Goal: Information Seeking & Learning: Find specific page/section

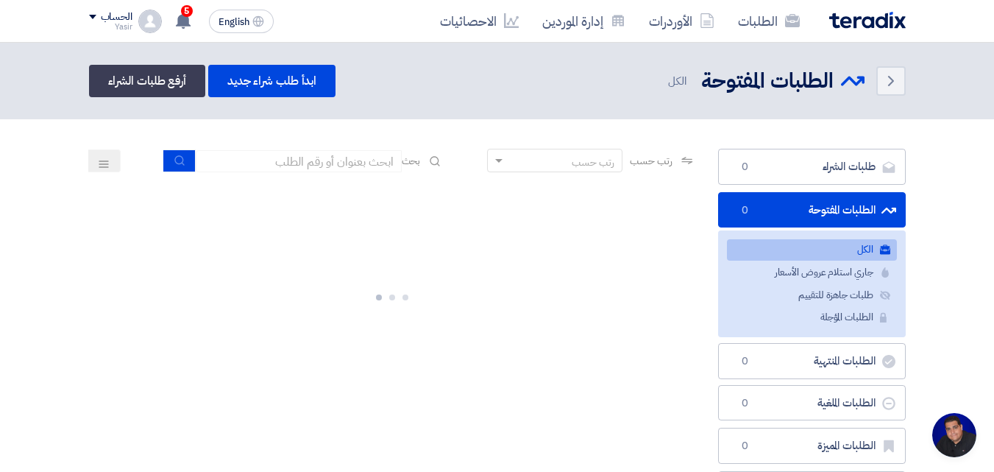
scroll to position [70, 0]
click at [331, 169] on input at bounding box center [299, 161] width 206 height 22
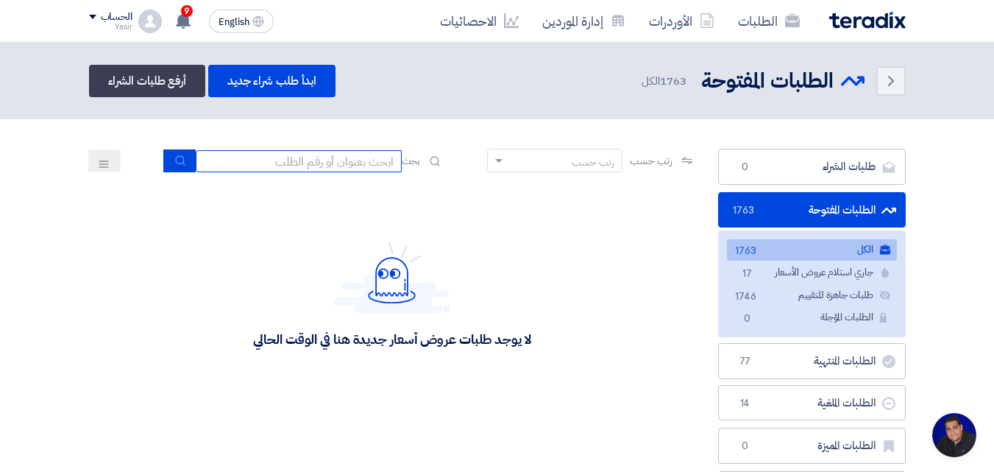
type input "911"
click at [183, 158] on button "submit" at bounding box center [179, 160] width 32 height 23
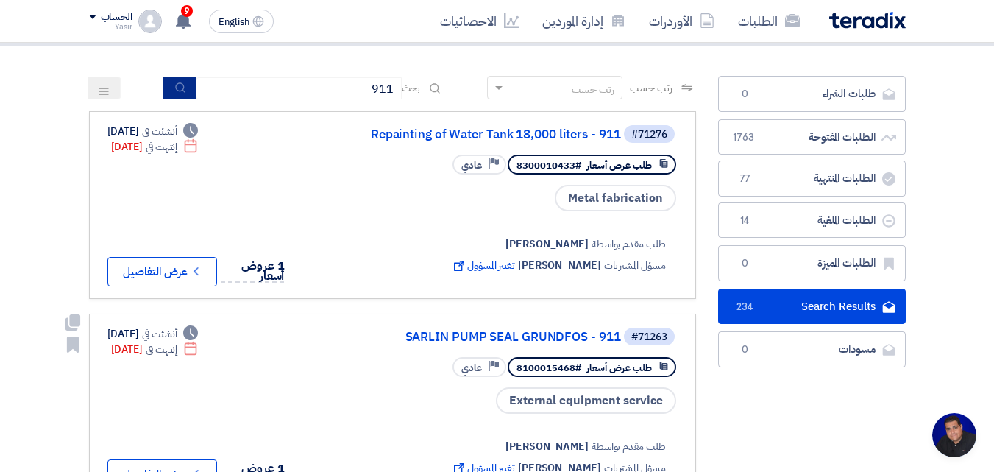
scroll to position [0, 0]
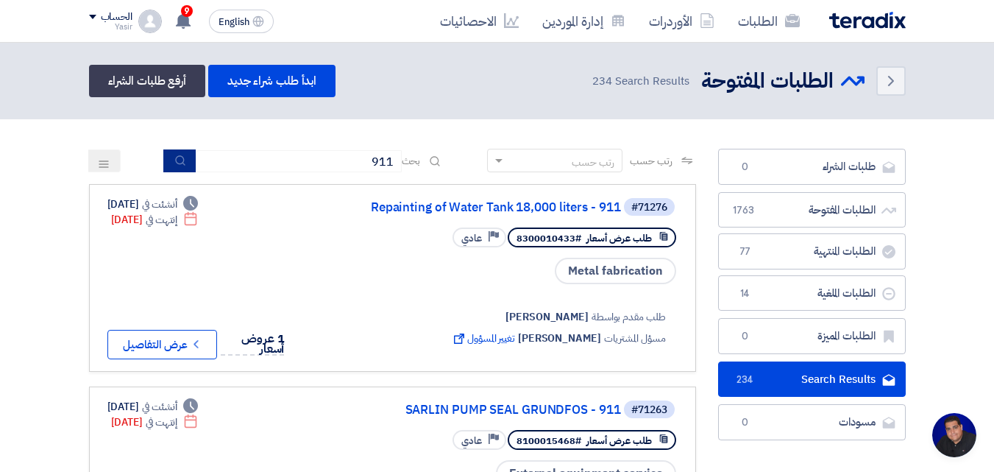
click at [176, 160] on icon "submit" at bounding box center [180, 161] width 12 height 12
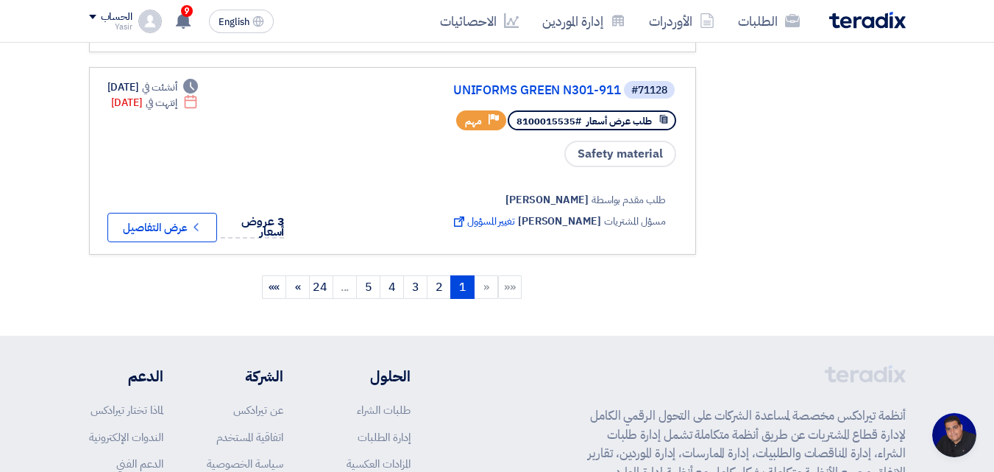
scroll to position [1913, 0]
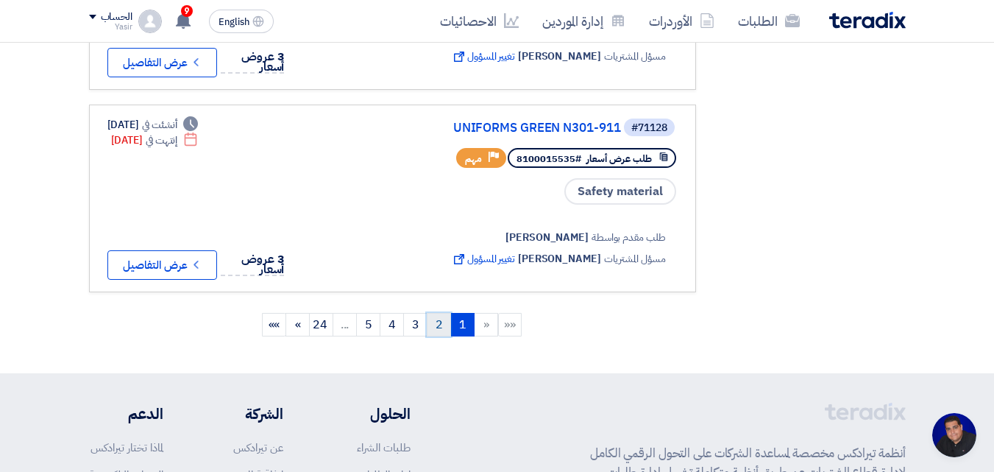
click at [442, 313] on link "2" at bounding box center [439, 325] width 24 height 24
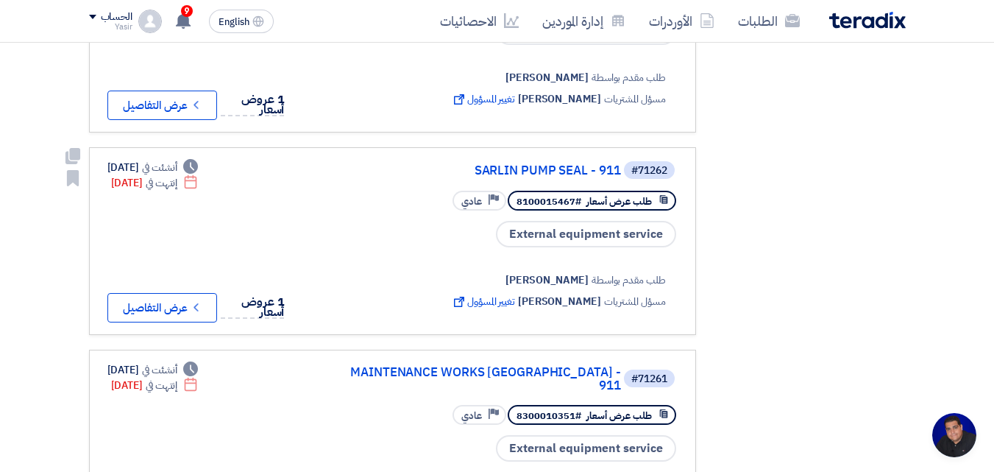
scroll to position [0, 0]
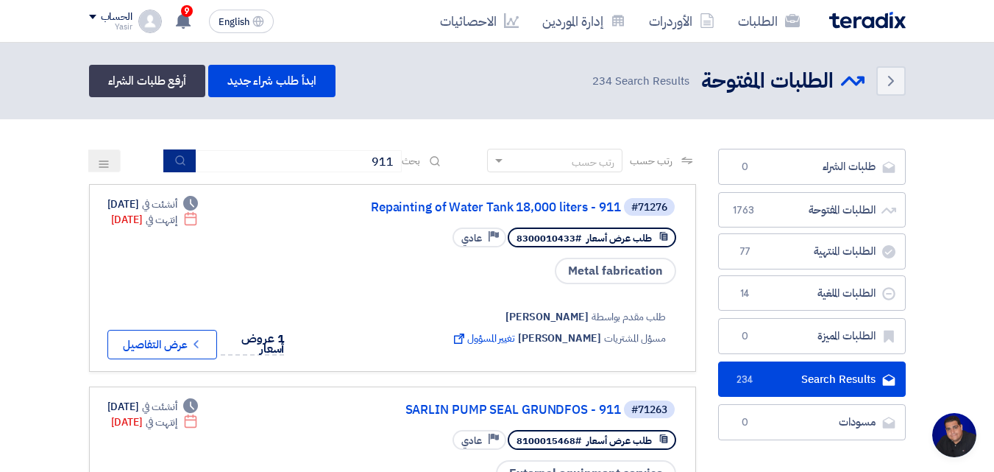
click at [181, 162] on icon "submit" at bounding box center [180, 161] width 12 height 12
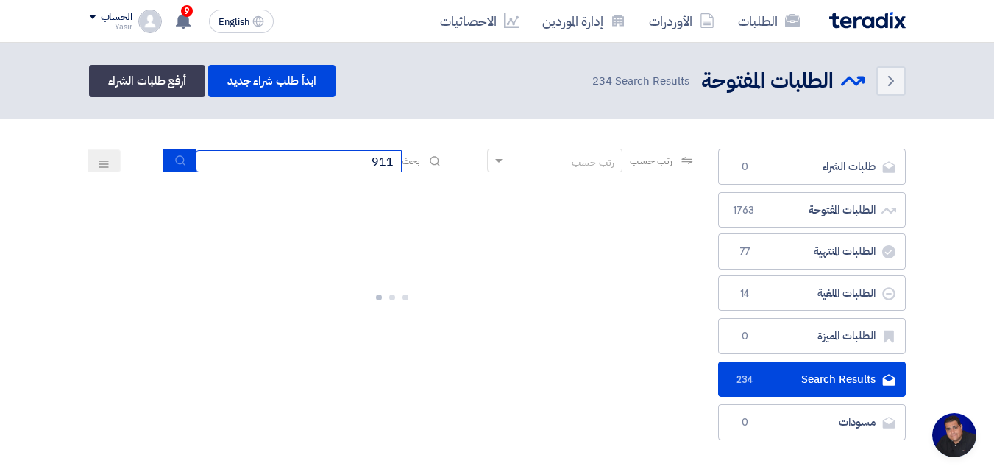
click at [322, 169] on input "911" at bounding box center [299, 161] width 206 height 22
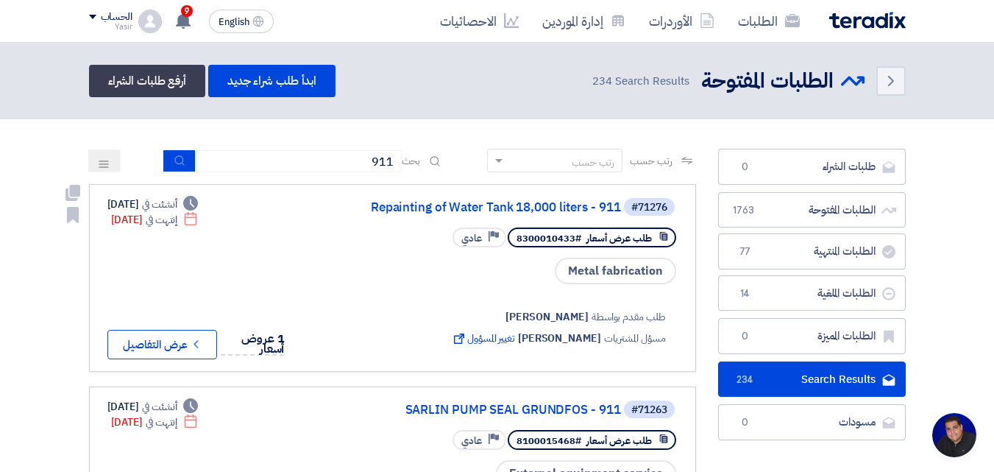
click at [366, 313] on div "طلب مقدم بواسطة [PERSON_NAME] مسؤل المشتريات [PERSON_NAME] تغيير المسؤول Extern…" at bounding box center [491, 323] width 372 height 74
click at [174, 170] on button "submit" at bounding box center [179, 160] width 32 height 23
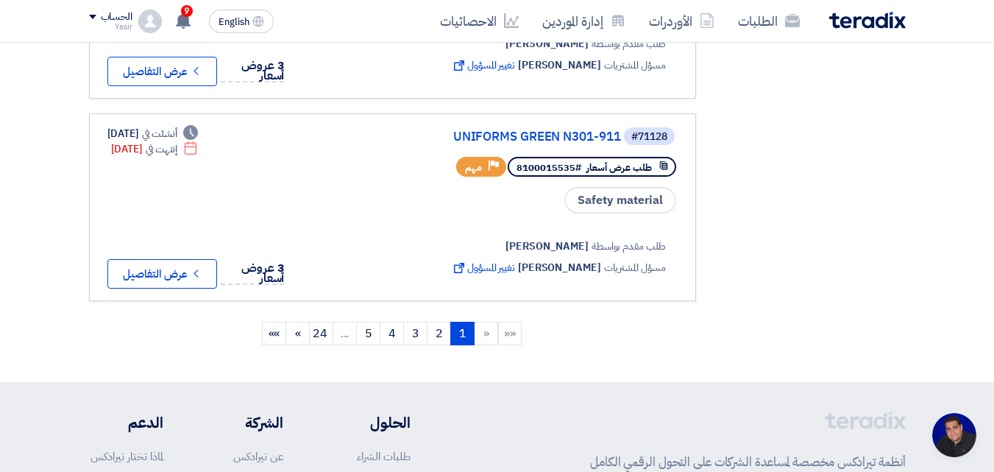
scroll to position [1914, 0]
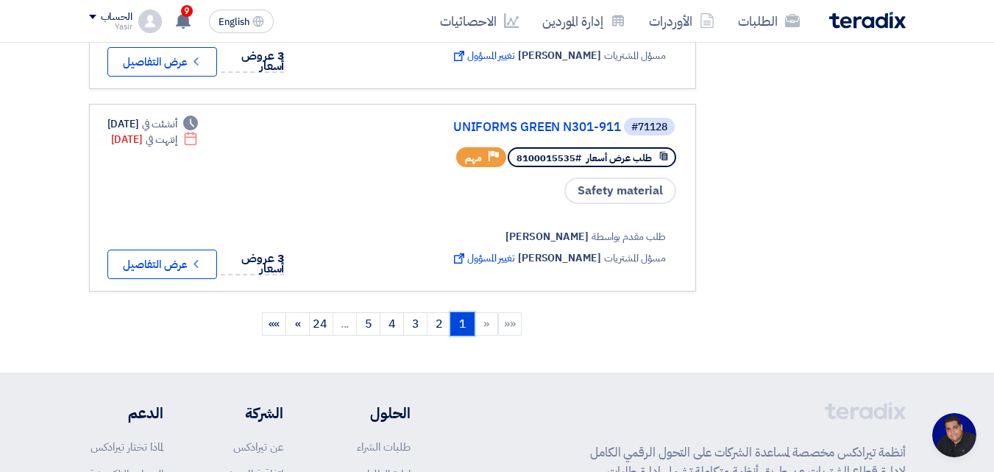
click at [458, 312] on link "1 (current)" at bounding box center [462, 324] width 24 height 24
click at [735, 21] on link "الطلبات" at bounding box center [768, 21] width 85 height 35
click at [701, 18] on use at bounding box center [707, 20] width 13 height 15
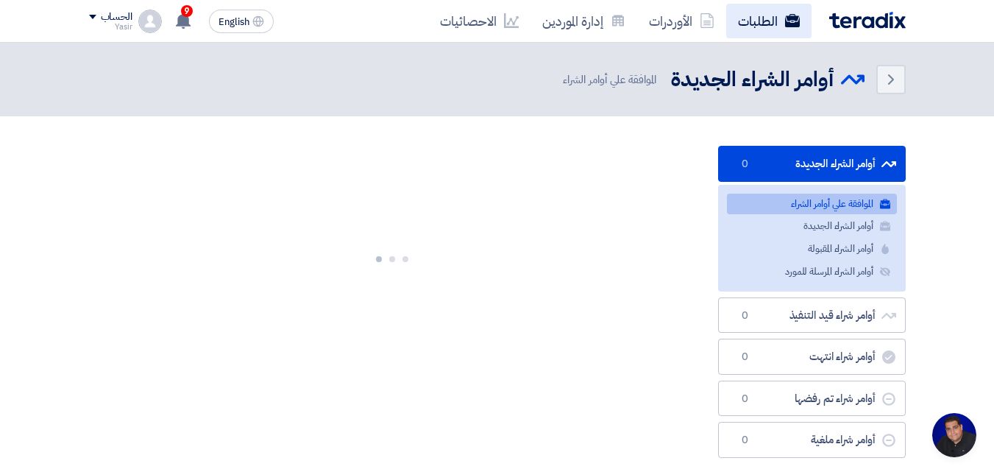
click at [747, 24] on link "الطلبات" at bounding box center [768, 21] width 85 height 35
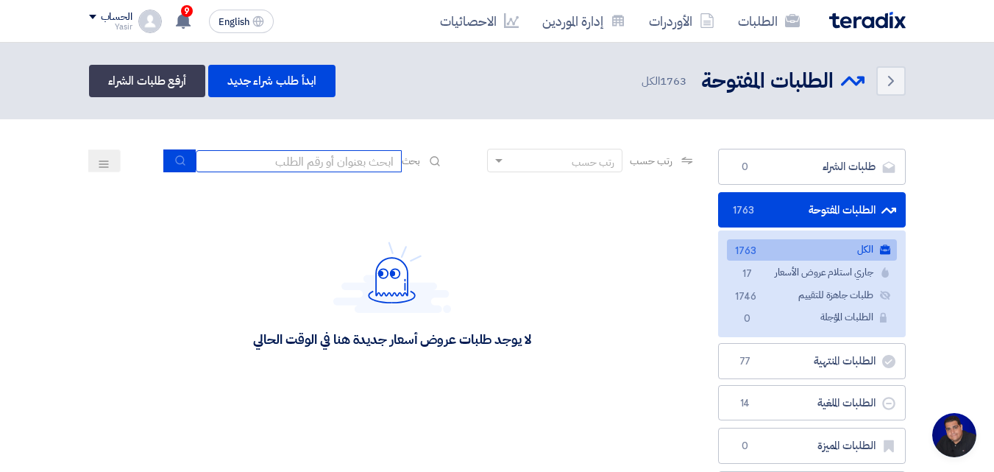
click at [291, 165] on input at bounding box center [299, 161] width 206 height 22
type input "911"
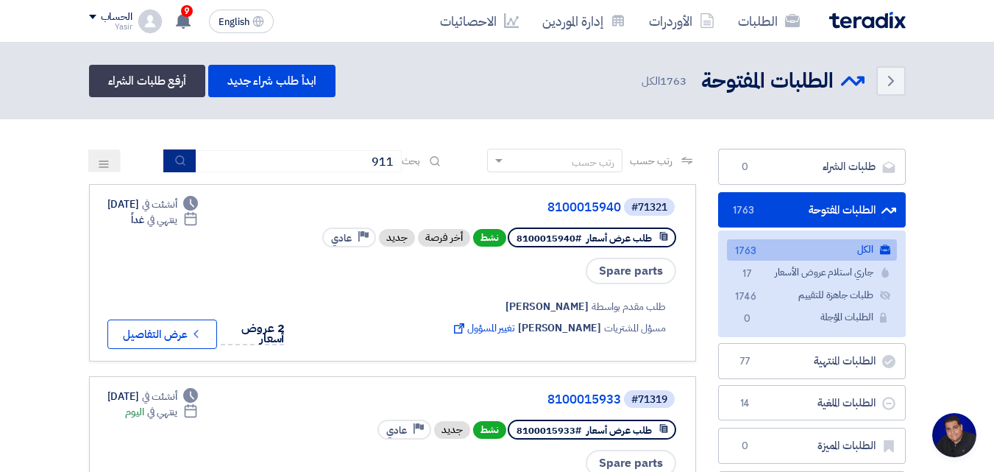
click at [182, 159] on icon "submit" at bounding box center [180, 161] width 12 height 12
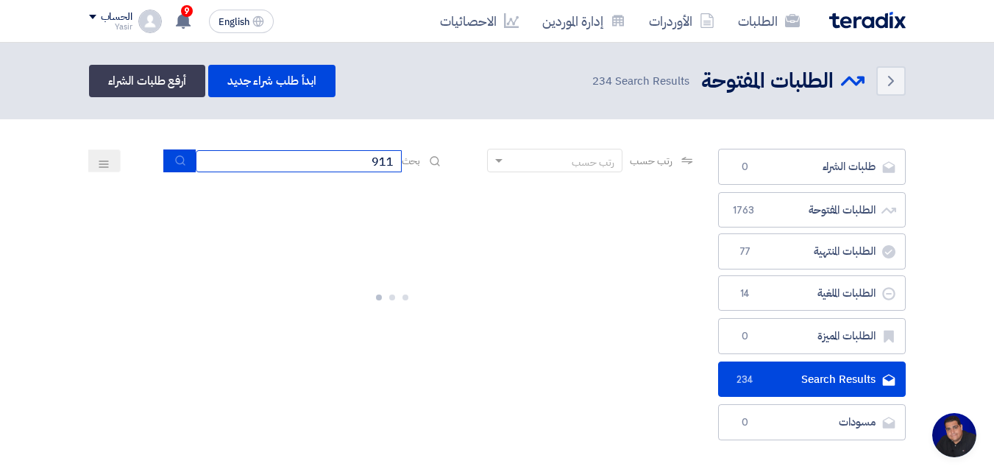
click at [263, 166] on input "911" at bounding box center [299, 161] width 206 height 22
click at [180, 159] on icon "submit" at bounding box center [180, 161] width 12 height 12
